Goal: Download file/media

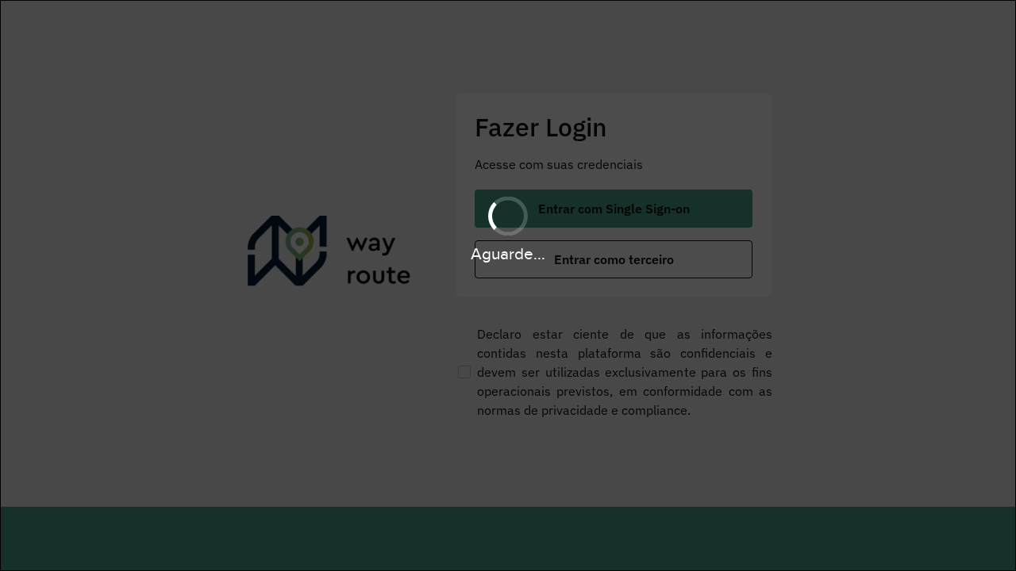
scroll to position [0, 2]
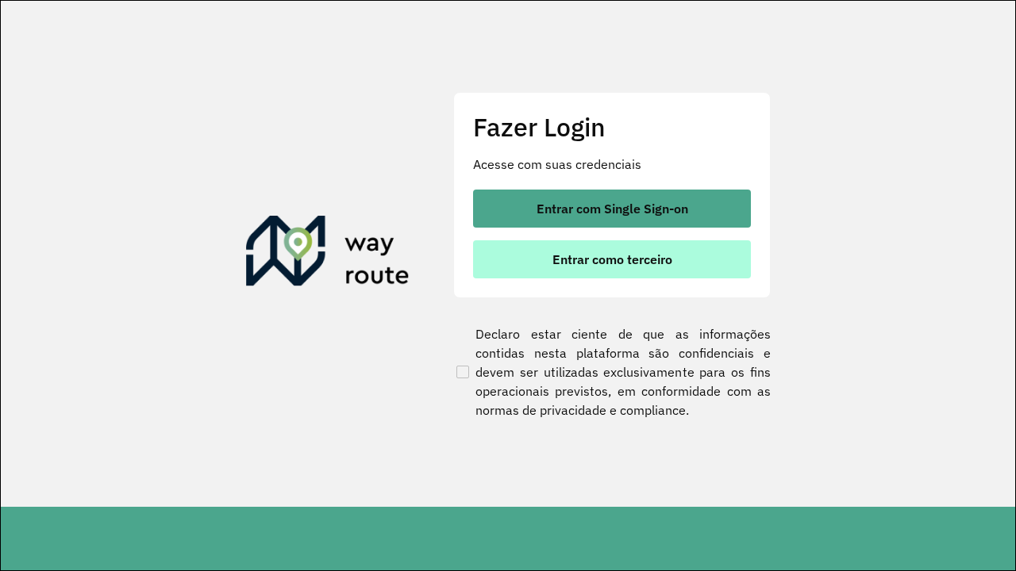
click at [613, 259] on span "Entrar como terceiro" at bounding box center [612, 259] width 120 height 13
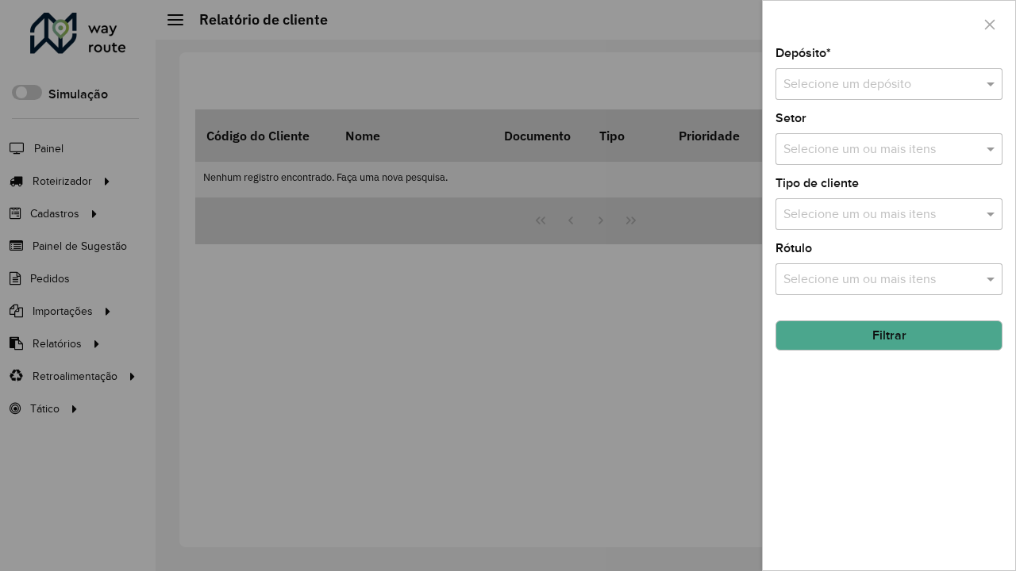
click at [873, 84] on input "text" at bounding box center [872, 84] width 179 height 19
click at [889, 336] on button "Filtrar" at bounding box center [888, 336] width 227 height 30
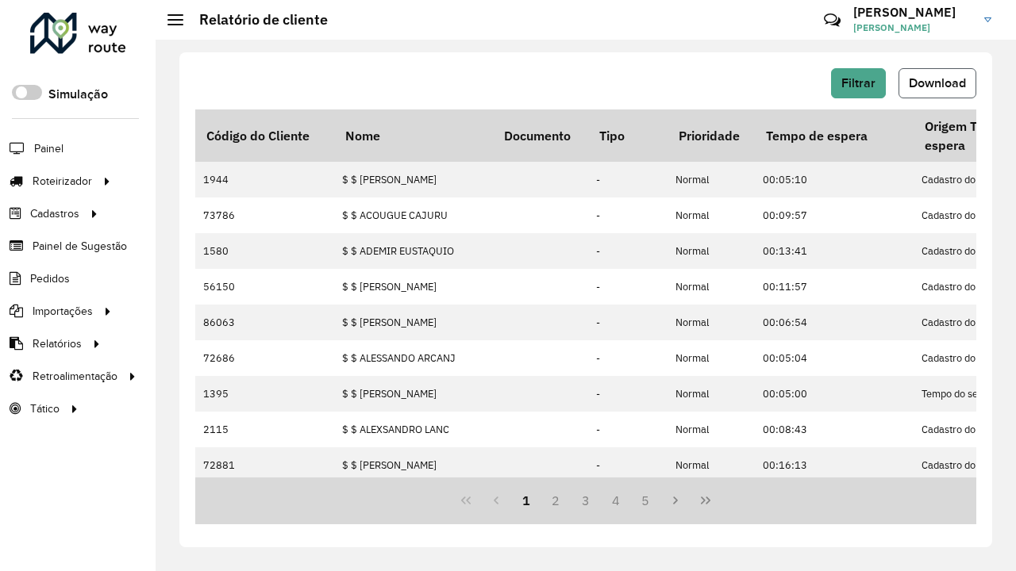
click at [937, 83] on span "Download" at bounding box center [937, 82] width 57 height 13
